Goal: Register for event/course

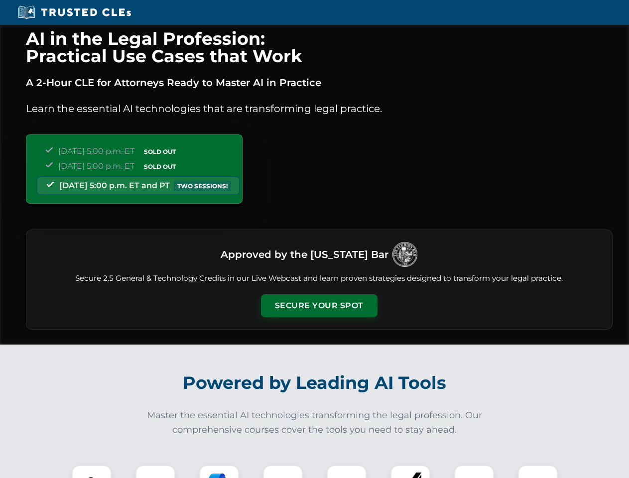
click at [319, 306] on button "Secure Your Spot" at bounding box center [319, 305] width 117 height 23
click at [92, 472] on img at bounding box center [91, 485] width 29 height 29
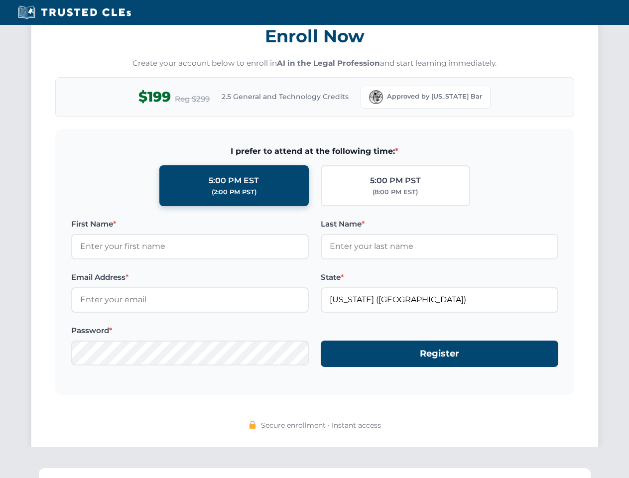
scroll to position [978, 0]
